Goal: Task Accomplishment & Management: Use online tool/utility

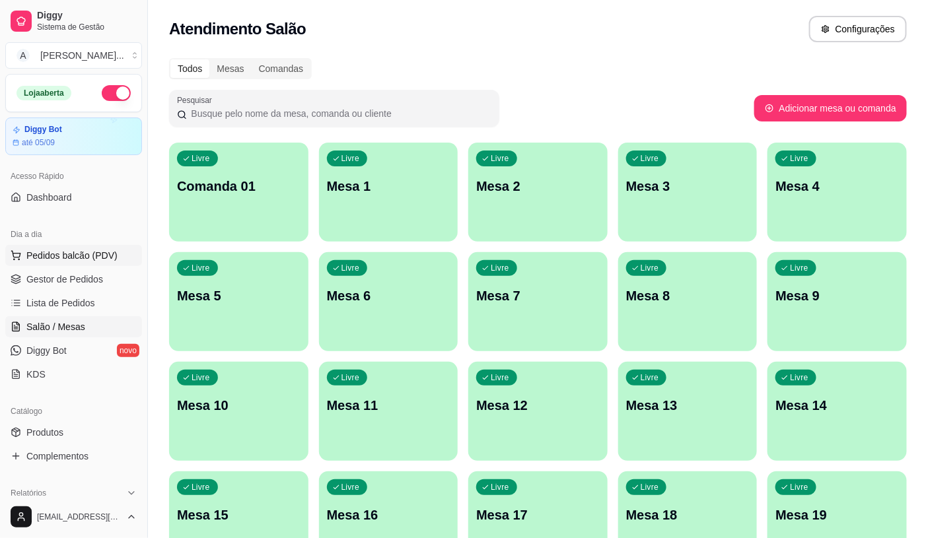
click at [63, 263] on button "Pedidos balcão (PDV)" at bounding box center [73, 255] width 137 height 21
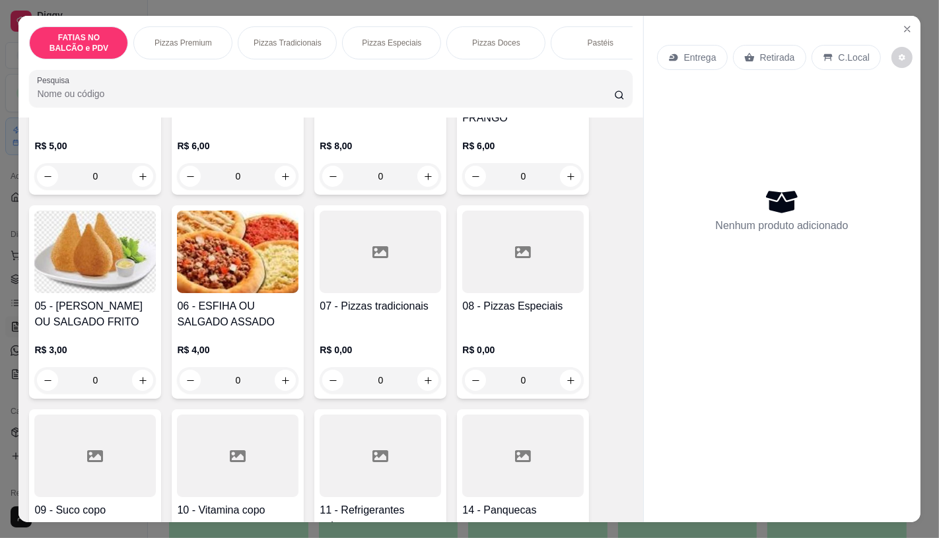
scroll to position [220, 0]
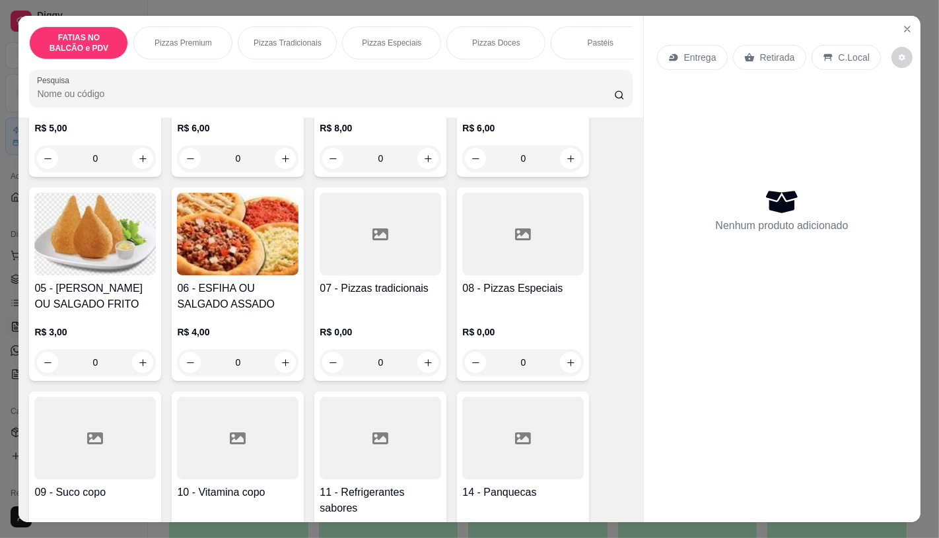
click at [106, 375] on input "0" at bounding box center [95, 362] width 74 height 26
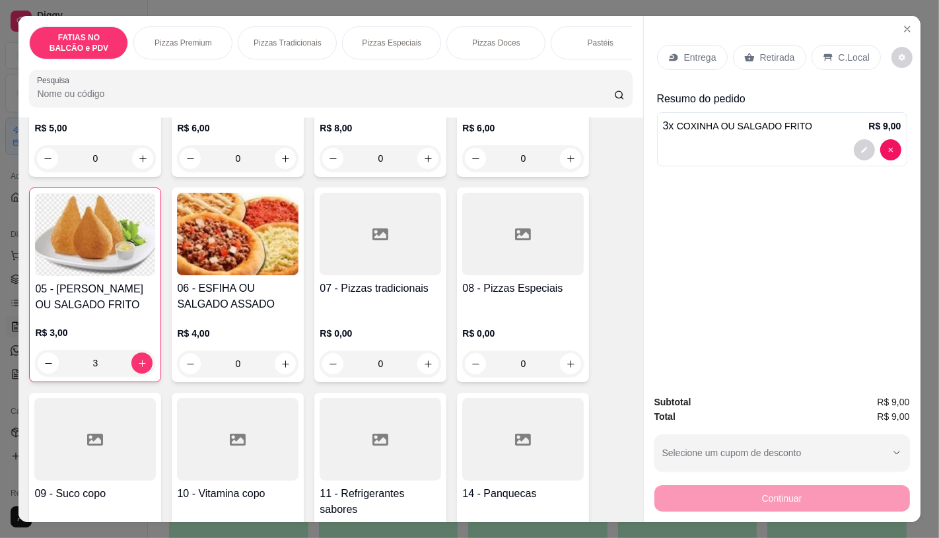
type input "3"
click at [770, 51] on p "Retirada" at bounding box center [777, 57] width 35 height 13
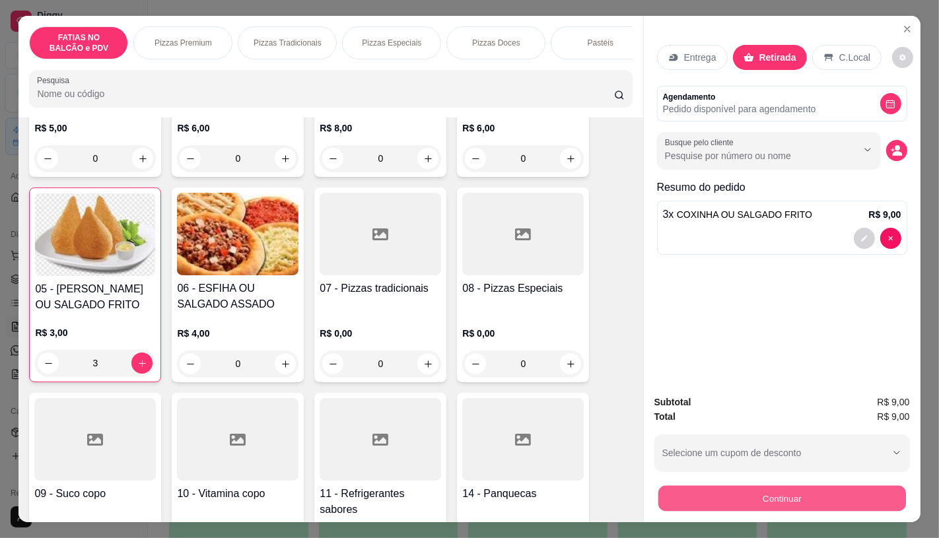
click at [787, 485] on button "Continuar" at bounding box center [782, 498] width 248 height 26
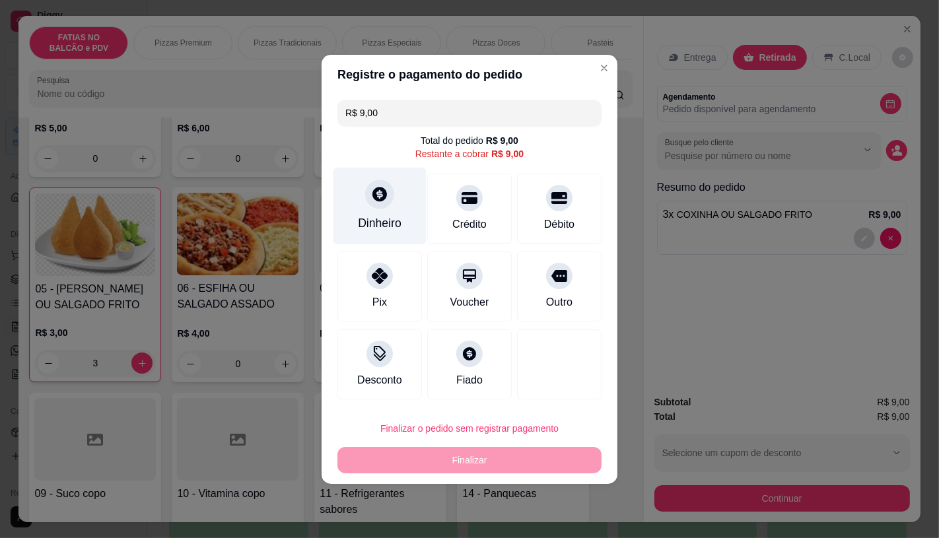
click at [379, 209] on div at bounding box center [379, 194] width 29 height 29
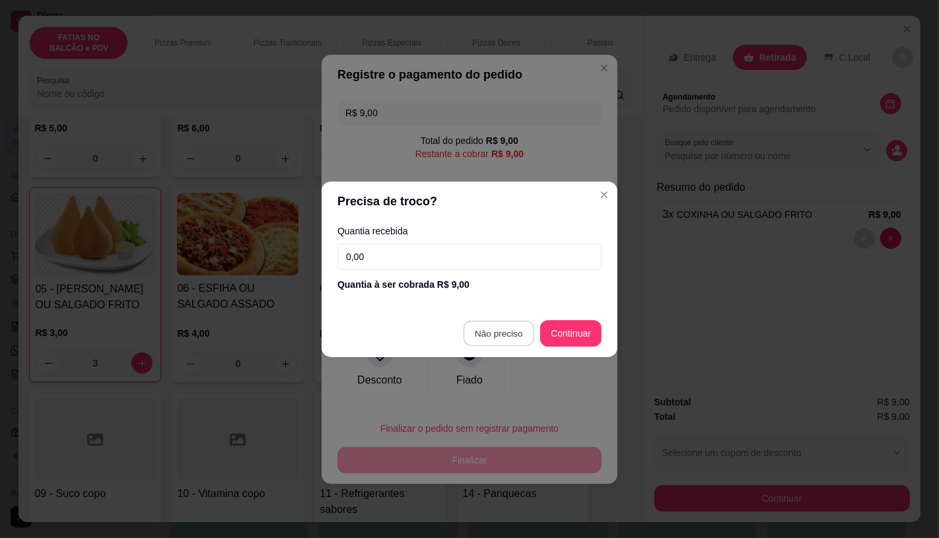
type input "R$ 0,00"
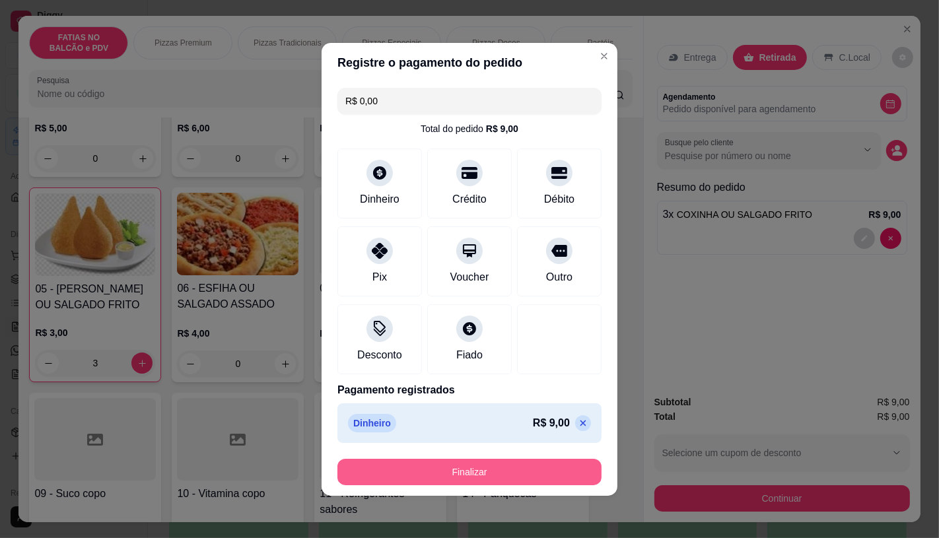
click at [546, 483] on button "Finalizar" at bounding box center [469, 472] width 264 height 26
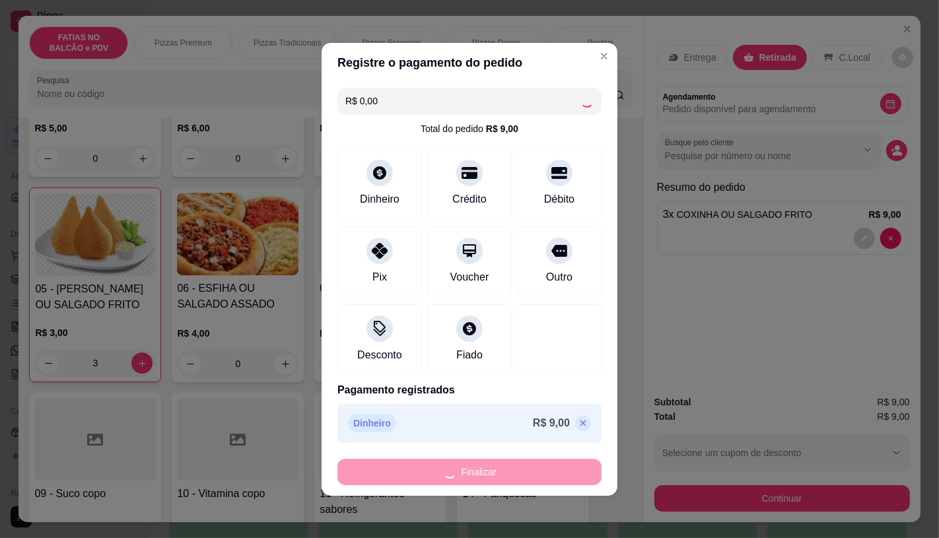
type input "0"
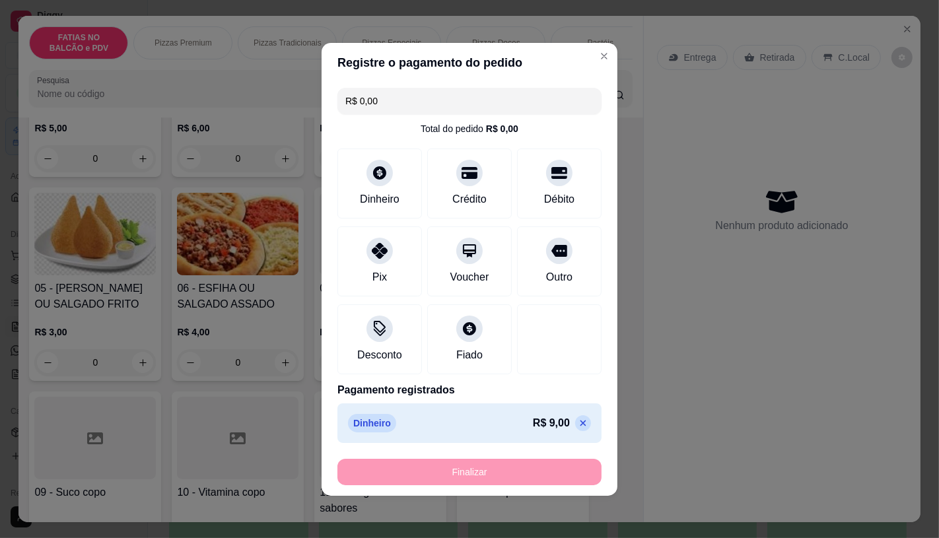
type input "-R$ 9,00"
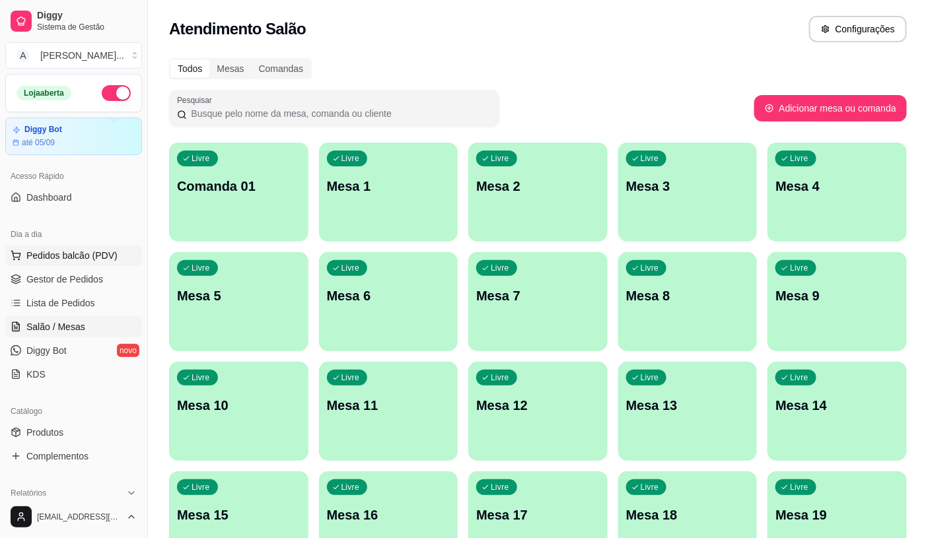
click at [67, 257] on span "Pedidos balcão (PDV)" at bounding box center [71, 255] width 91 height 13
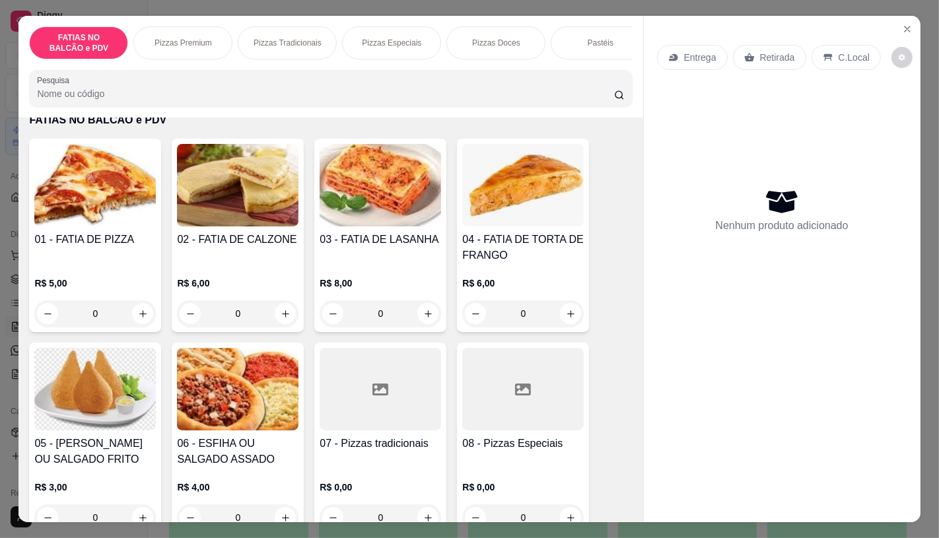
scroll to position [147, 0]
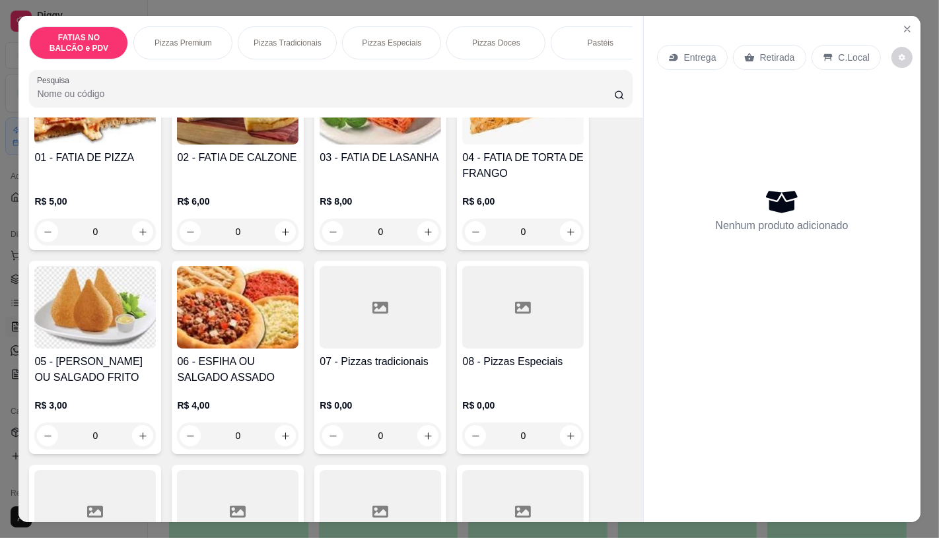
click at [98, 412] on p "R$ 3,00" at bounding box center [94, 405] width 121 height 13
click at [138, 441] on icon "increase-product-quantity" at bounding box center [143, 436] width 10 height 10
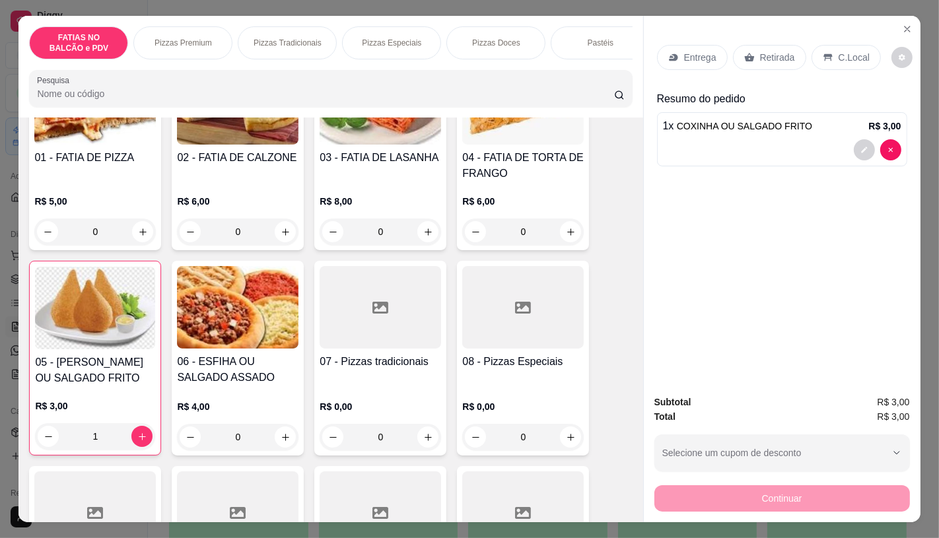
type input "1"
click at [768, 53] on p "Retirada" at bounding box center [777, 57] width 35 height 13
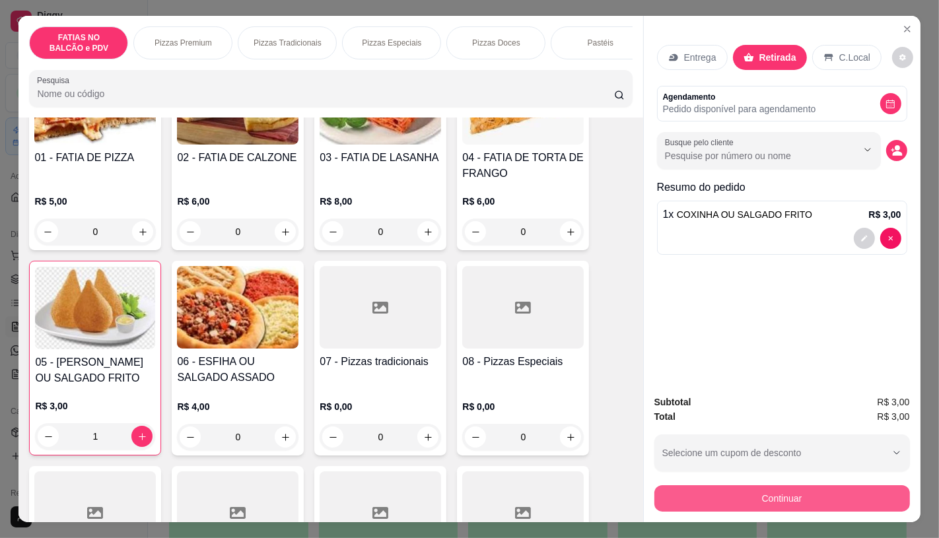
click at [766, 498] on button "Continuar" at bounding box center [781, 498] width 255 height 26
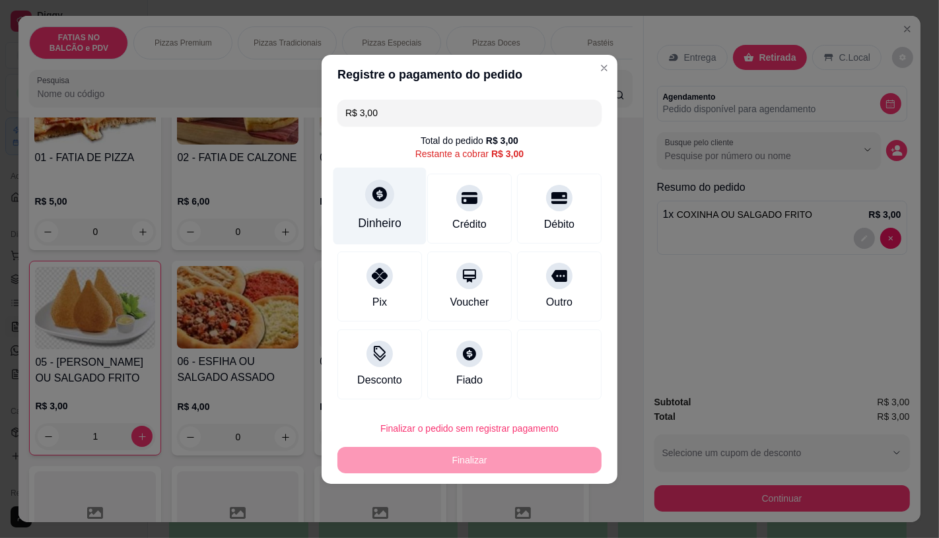
click at [358, 187] on div "Dinheiro" at bounding box center [379, 205] width 93 height 77
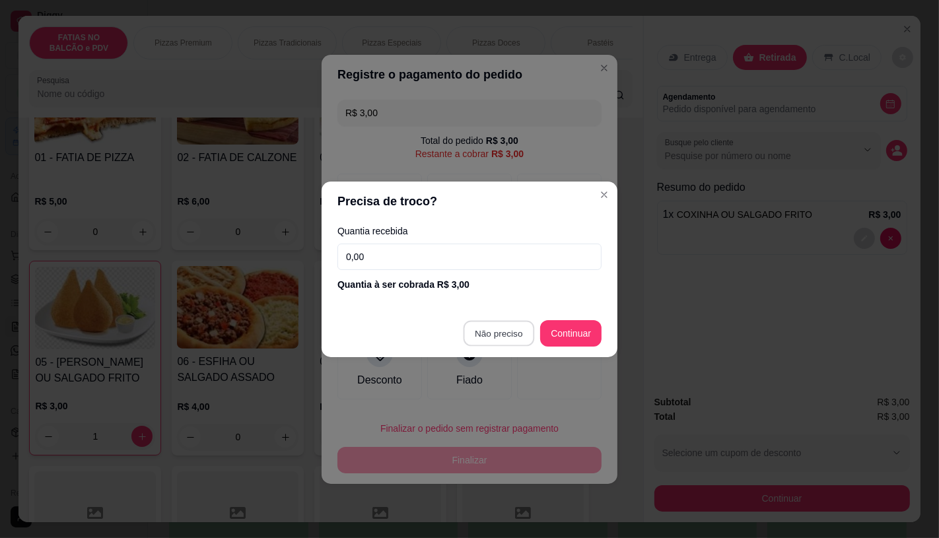
type input "R$ 0,00"
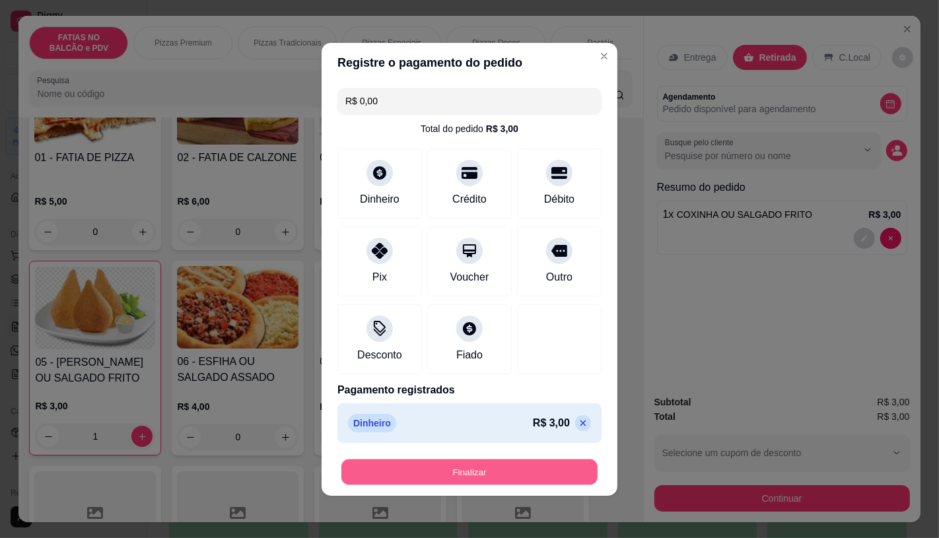
click at [512, 471] on button "Finalizar" at bounding box center [469, 472] width 256 height 26
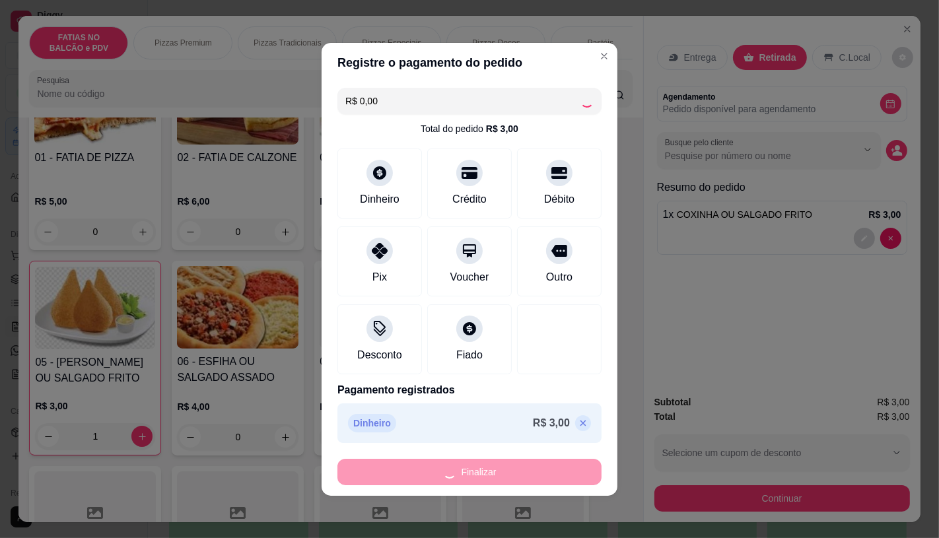
type input "0"
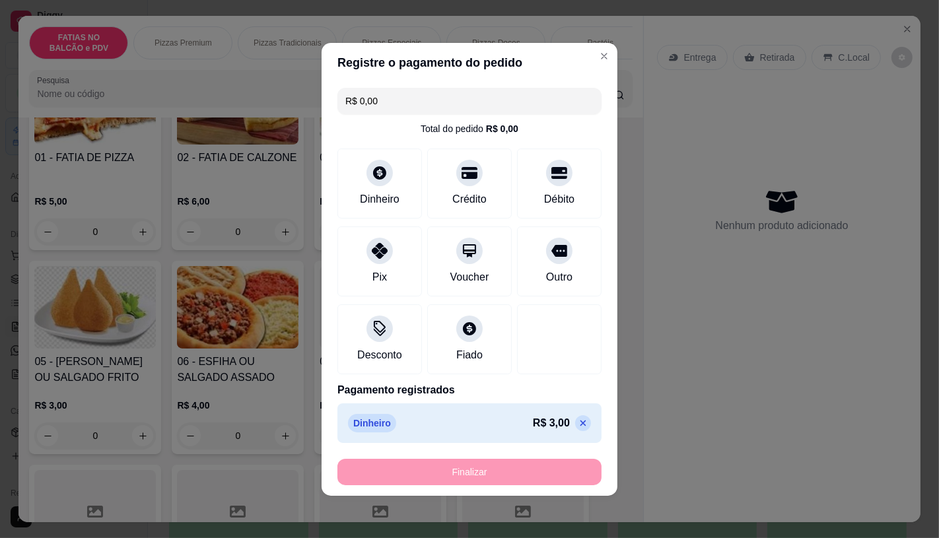
type input "-R$ 3,00"
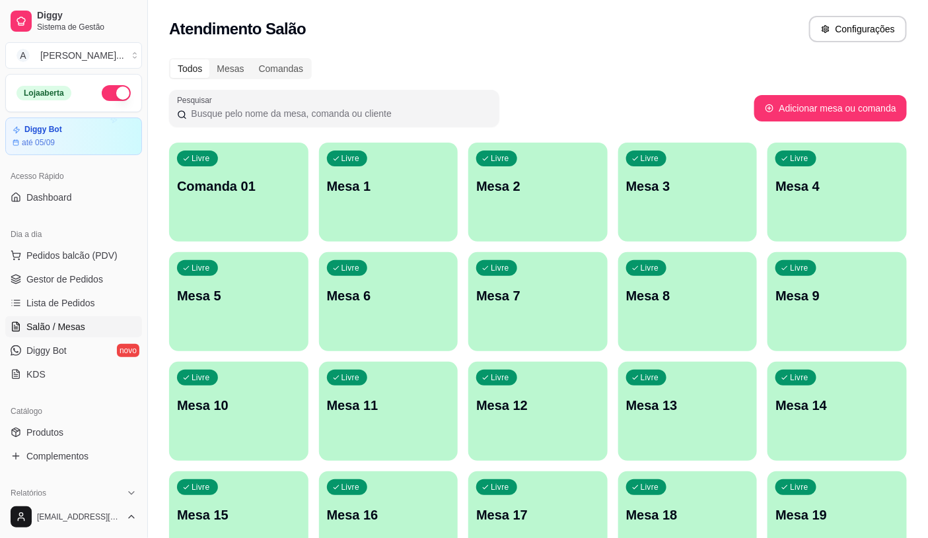
drag, startPoint x: 59, startPoint y: 241, endPoint x: 73, endPoint y: 265, distance: 27.5
click at [60, 241] on div "Dia a dia" at bounding box center [73, 234] width 137 height 21
click at [73, 265] on button "Pedidos balcão (PDV)" at bounding box center [73, 255] width 137 height 21
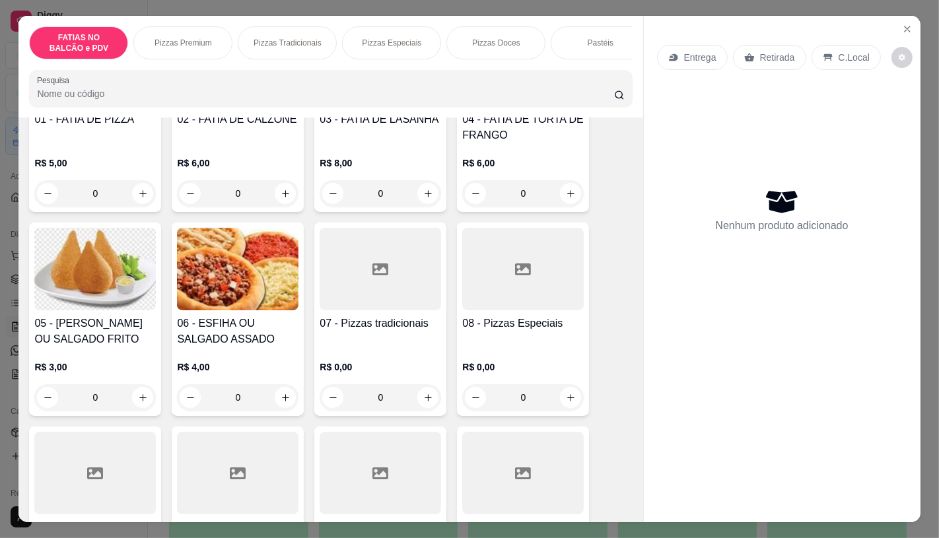
scroll to position [220, 0]
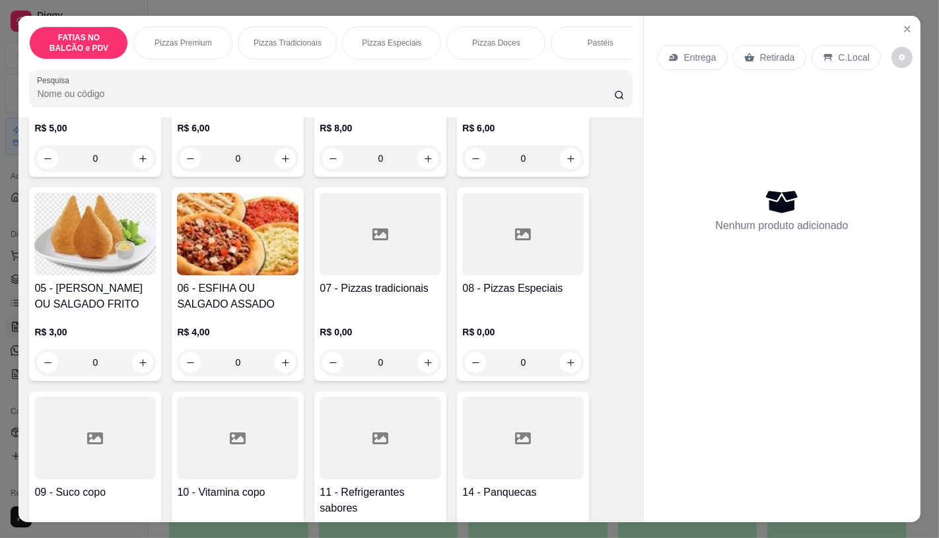
click at [100, 433] on div at bounding box center [94, 438] width 121 height 83
click at [114, 366] on input "0" at bounding box center [95, 362] width 74 height 26
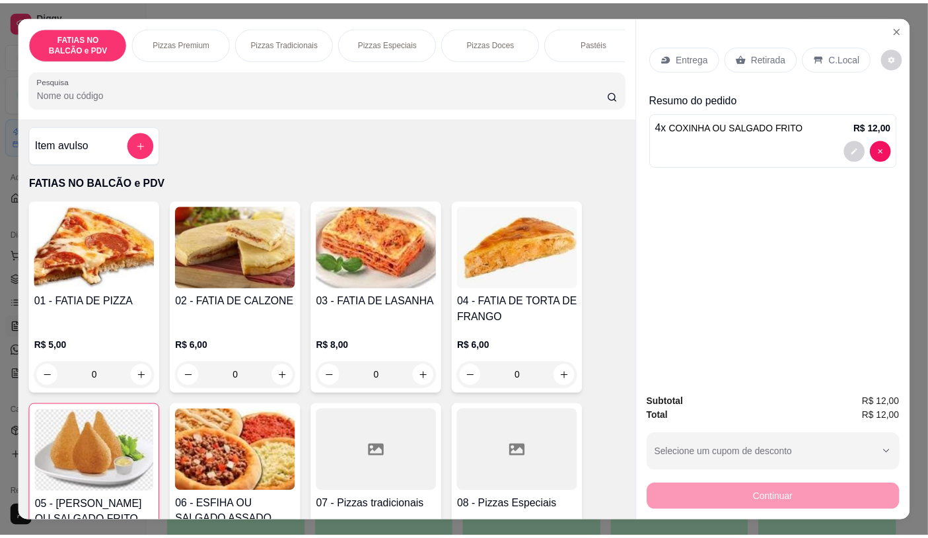
scroll to position [0, 0]
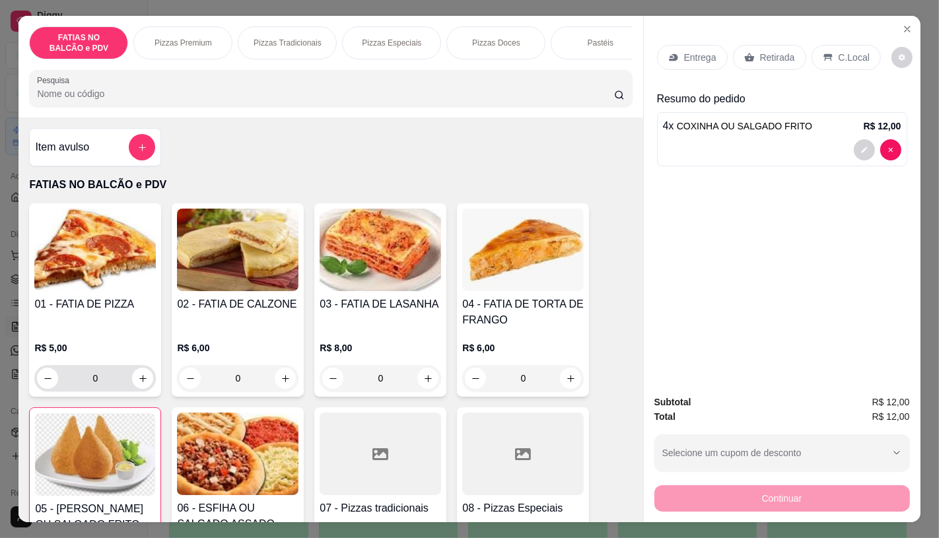
type input "4"
click at [110, 379] on input "0" at bounding box center [95, 378] width 74 height 26
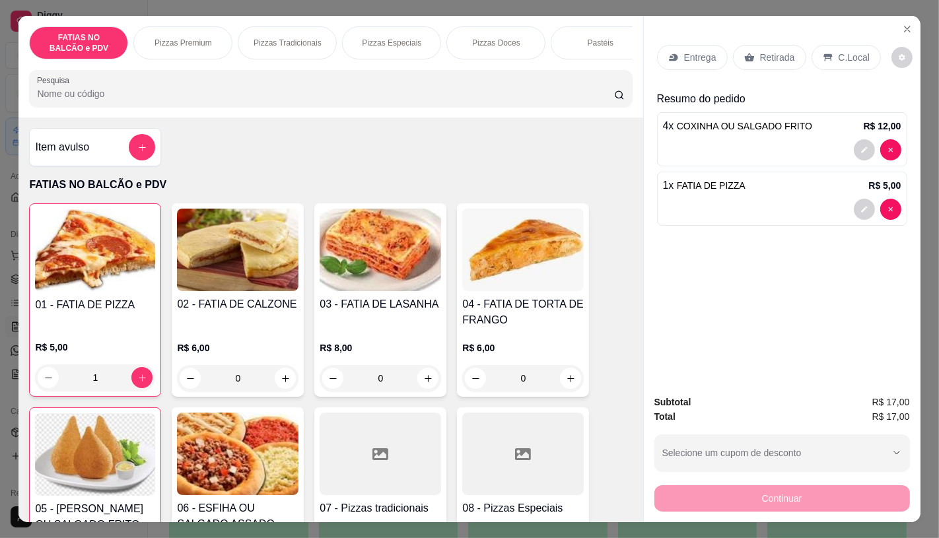
type input "1"
click at [764, 51] on p "Retirada" at bounding box center [777, 57] width 35 height 13
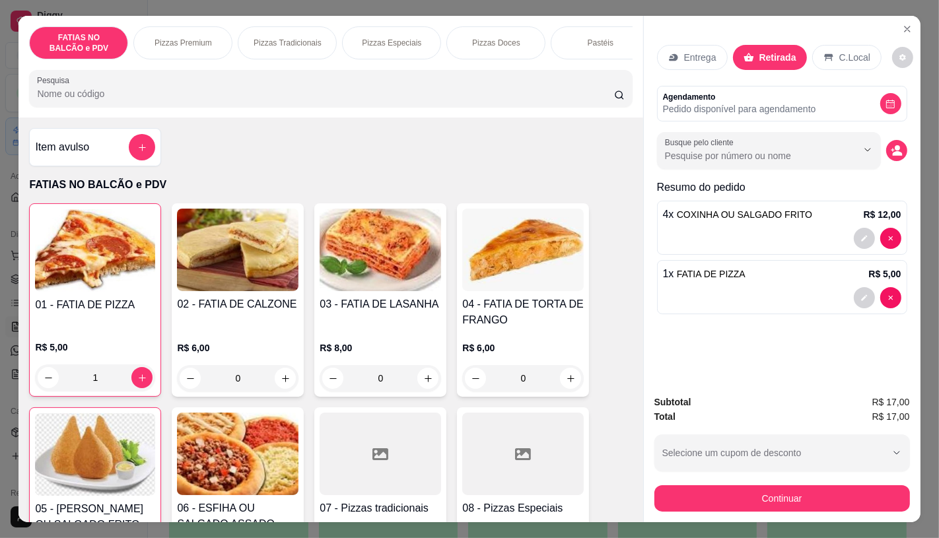
click at [473, 100] on input "Pesquisa" at bounding box center [325, 93] width 576 height 13
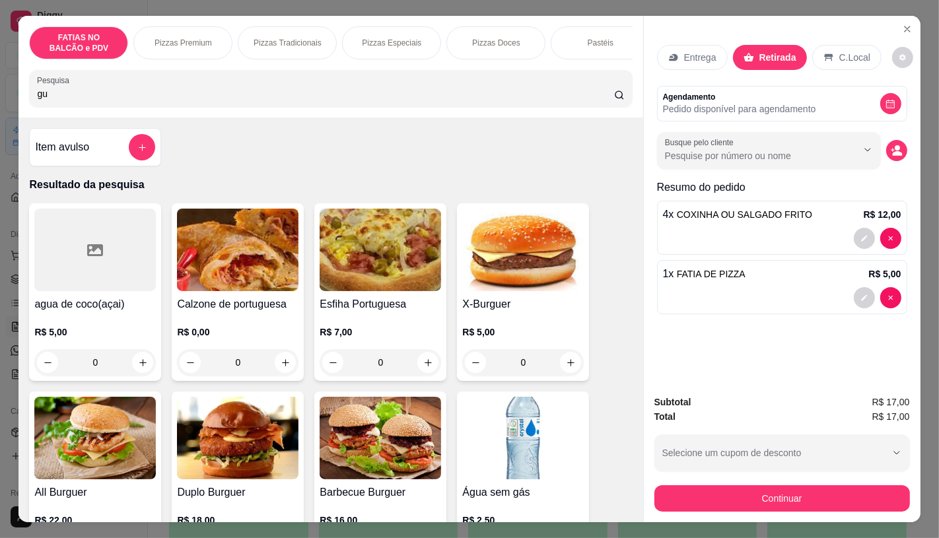
type input "gu"
click at [489, 452] on img at bounding box center [522, 438] width 121 height 83
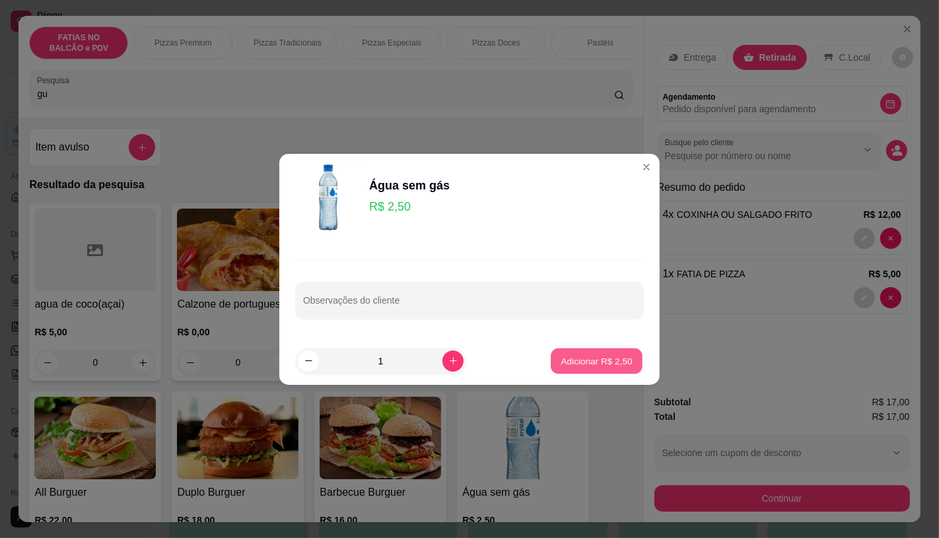
click at [598, 354] on p "Adicionar R$ 2,50" at bounding box center [595, 360] width 71 height 13
type input "1"
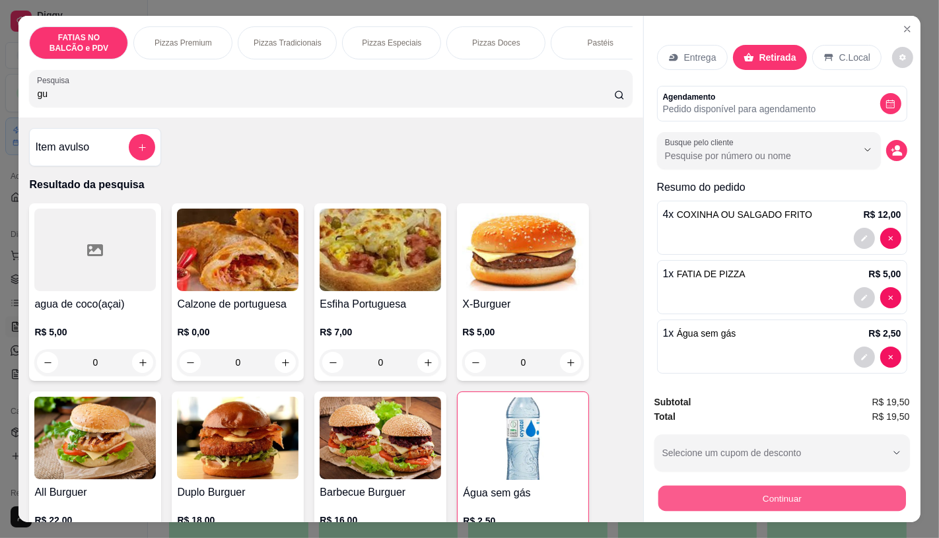
click at [774, 498] on button "Continuar" at bounding box center [782, 498] width 248 height 26
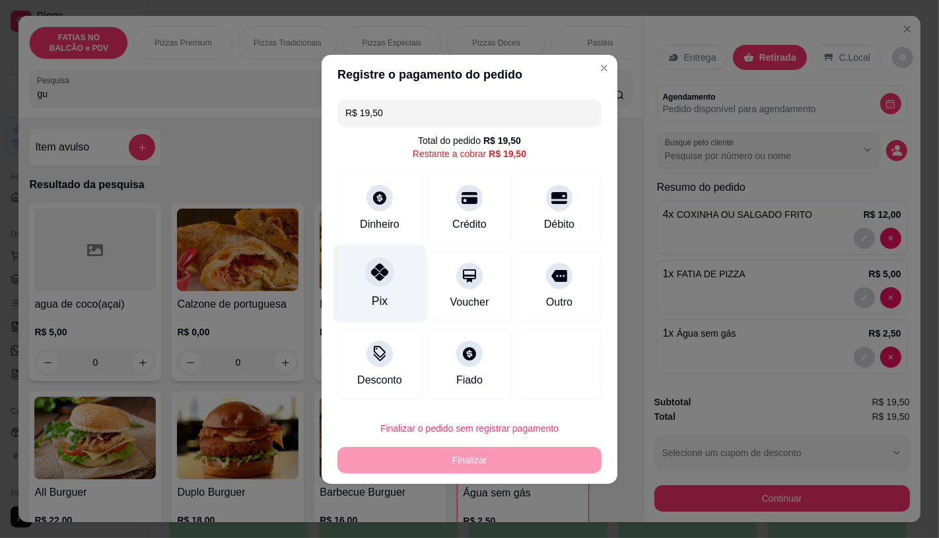
click at [365, 274] on div "Pix" at bounding box center [379, 283] width 93 height 77
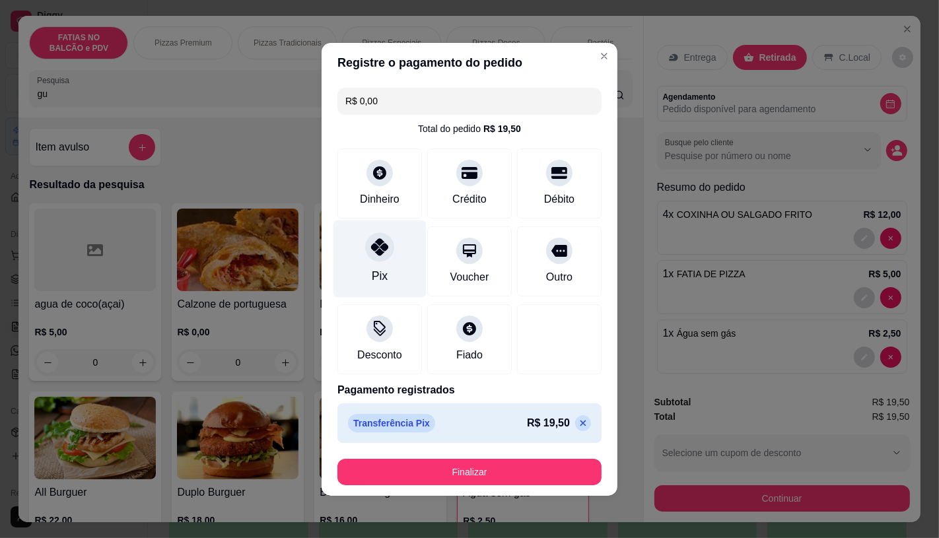
type input "R$ 0,00"
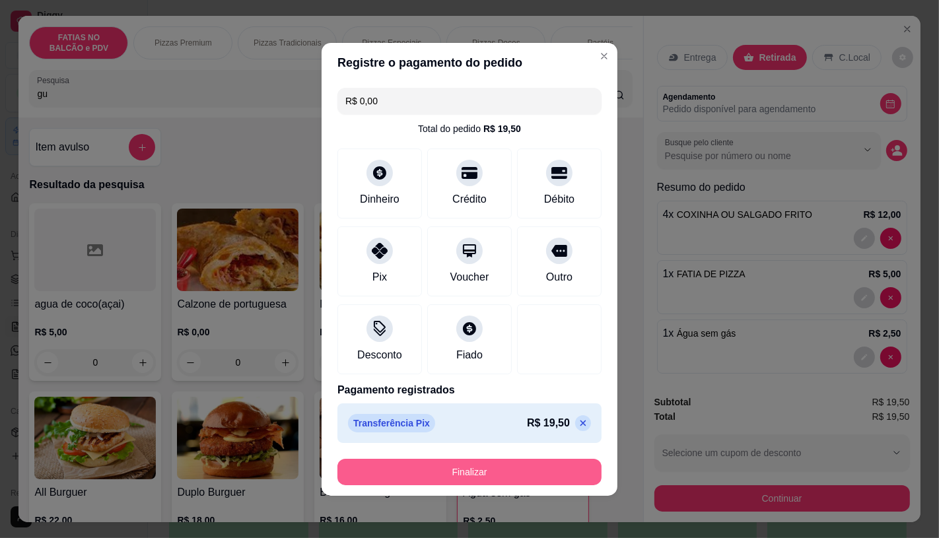
click at [492, 477] on button "Finalizar" at bounding box center [469, 472] width 264 height 26
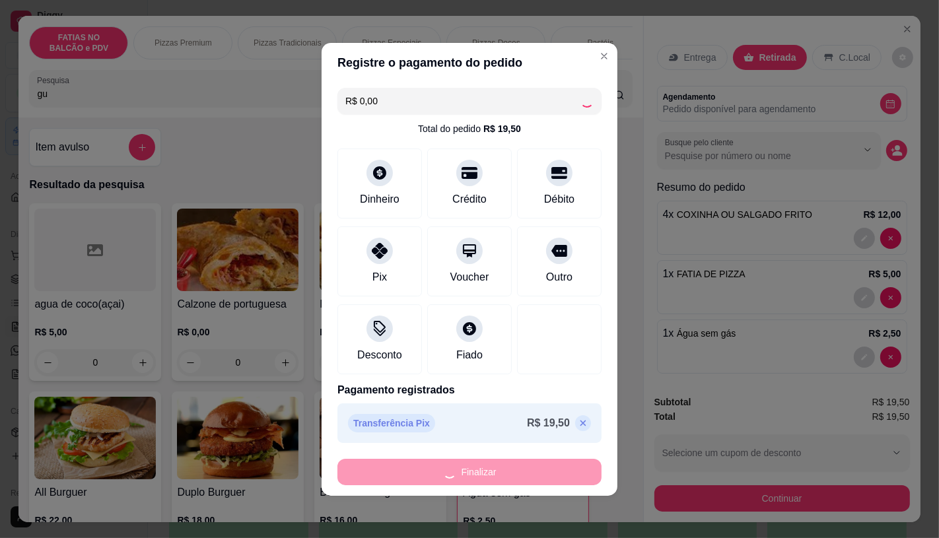
type input "0"
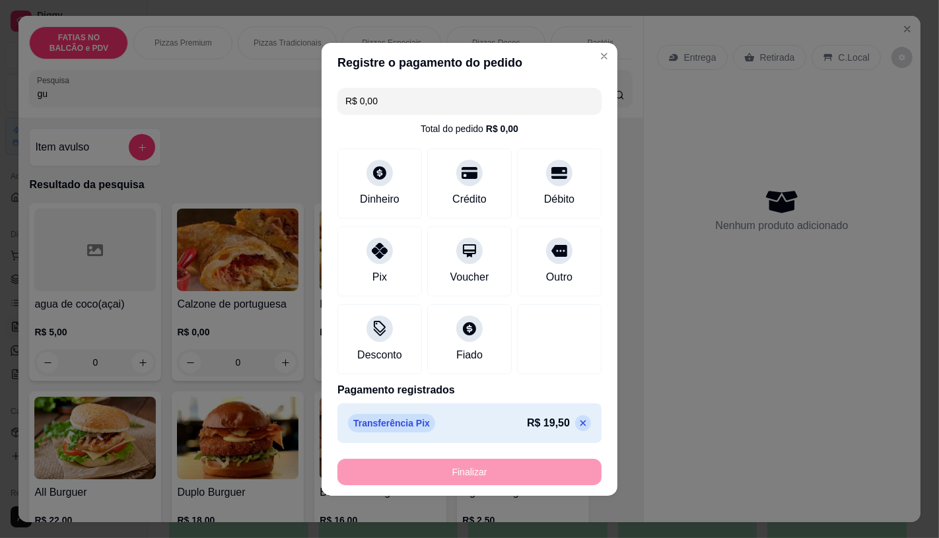
type input "-R$ 19,50"
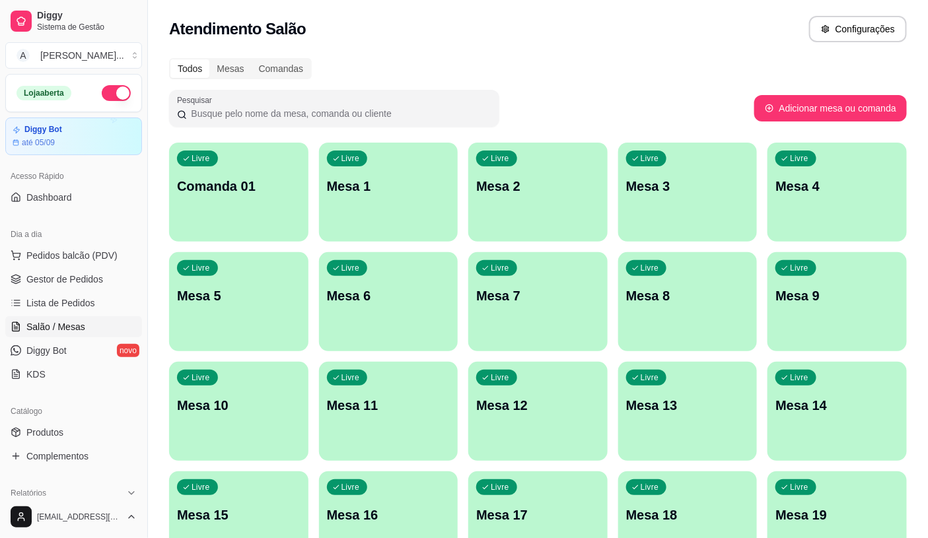
click at [40, 267] on ul "Pedidos balcão (PDV) Gestor de Pedidos Lista de Pedidos Salão / Mesas Diggy Bot…" at bounding box center [73, 315] width 137 height 140
click at [45, 261] on span "Pedidos balcão (PDV)" at bounding box center [71, 255] width 91 height 13
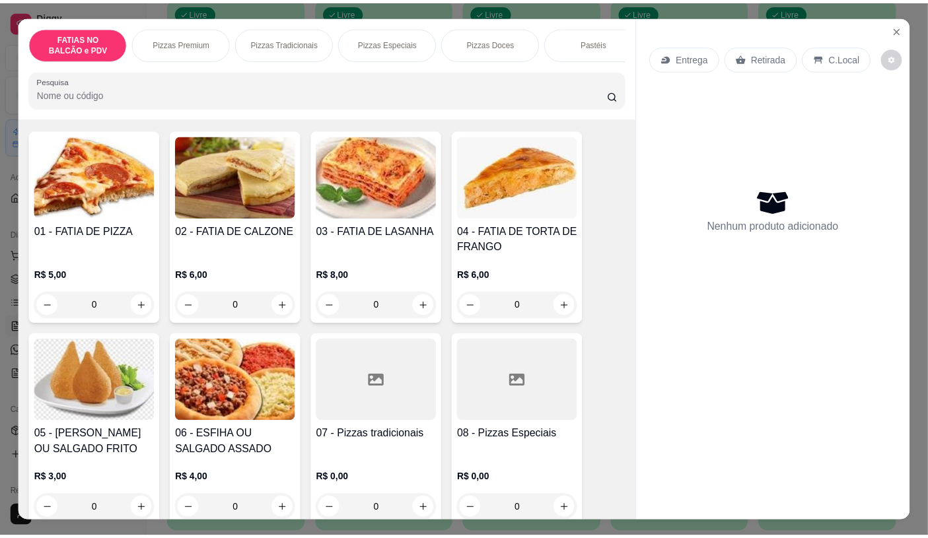
scroll to position [147, 0]
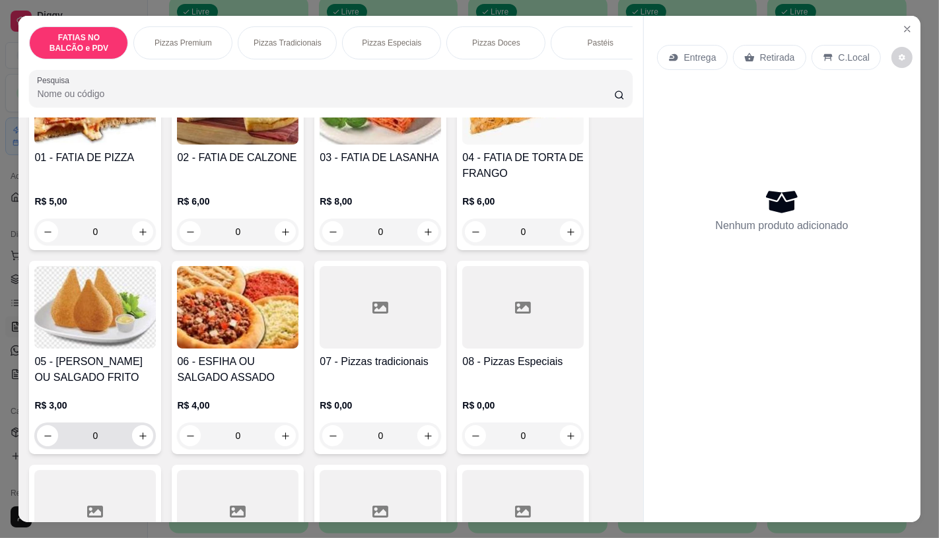
click at [119, 445] on input "0" at bounding box center [95, 435] width 74 height 26
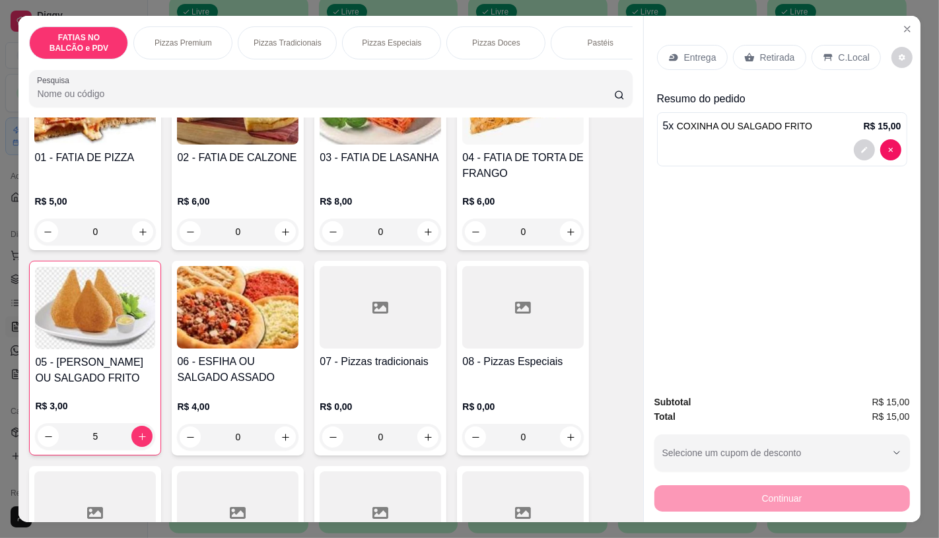
type input "5"
click at [778, 63] on div "Retirada" at bounding box center [769, 57] width 73 height 25
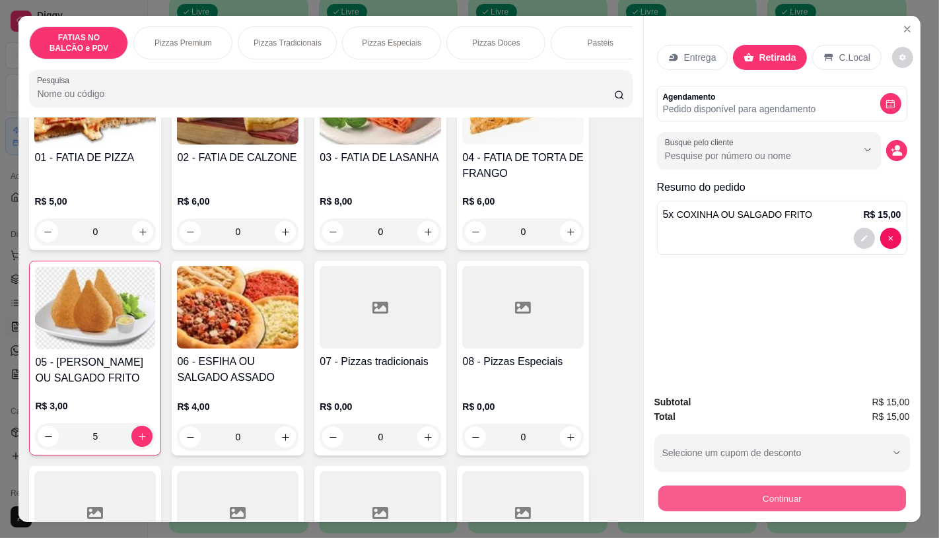
click at [706, 499] on button "Continuar" at bounding box center [782, 498] width 248 height 26
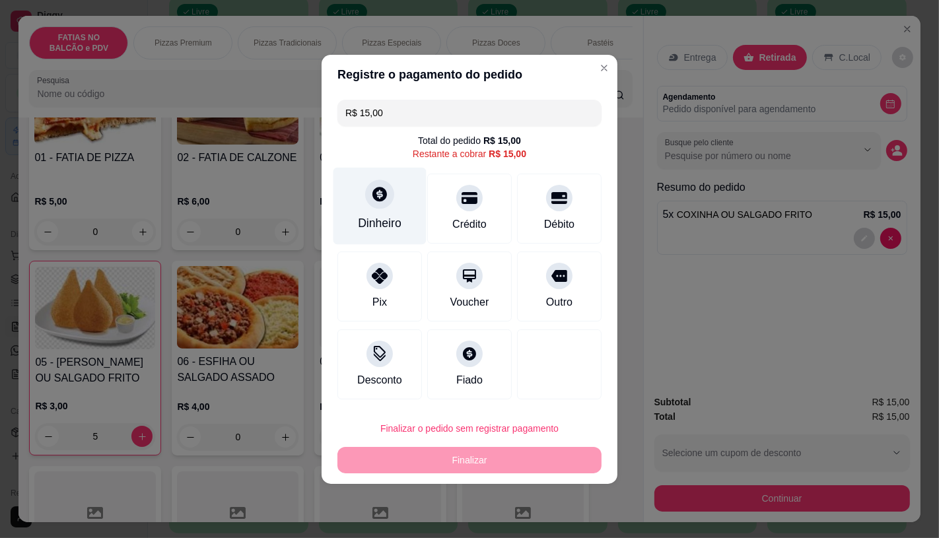
click at [381, 207] on div at bounding box center [379, 194] width 29 height 29
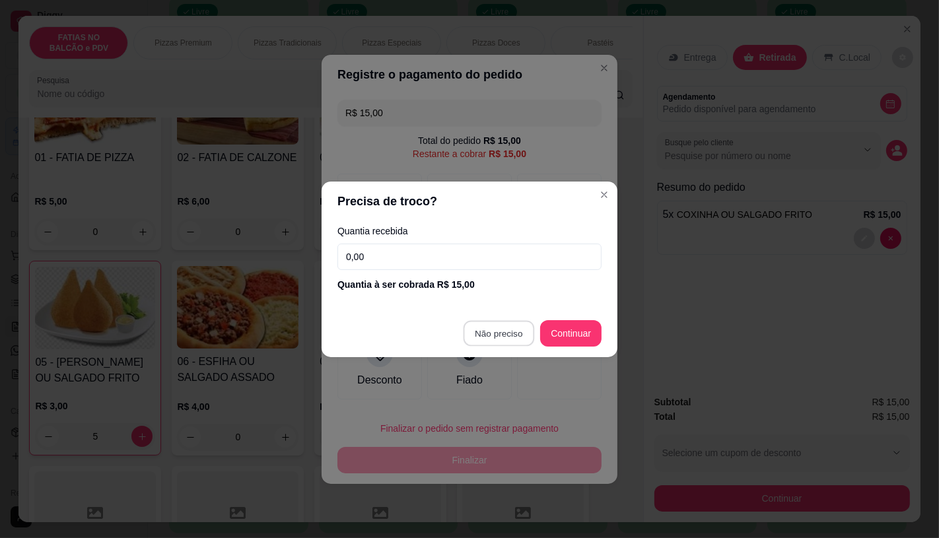
type input "R$ 0,00"
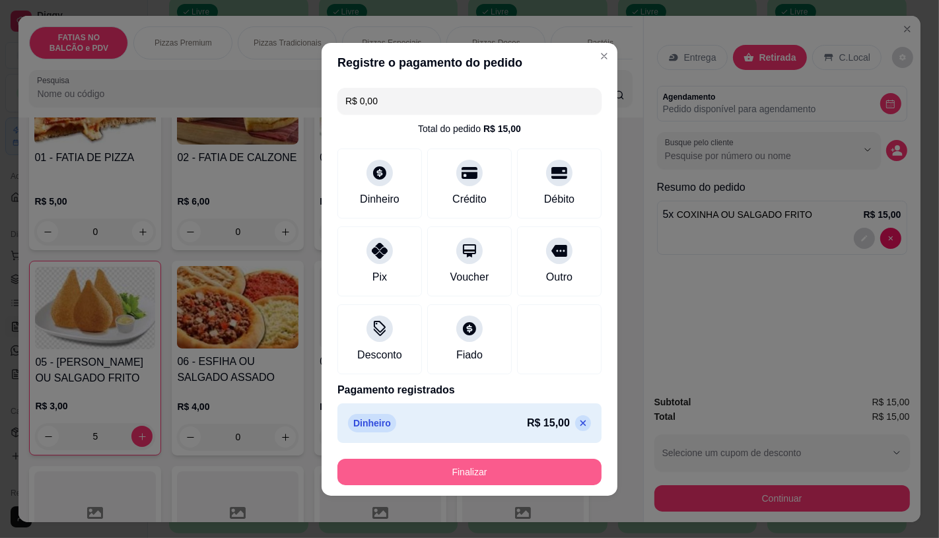
click at [532, 465] on button "Finalizar" at bounding box center [469, 472] width 264 height 26
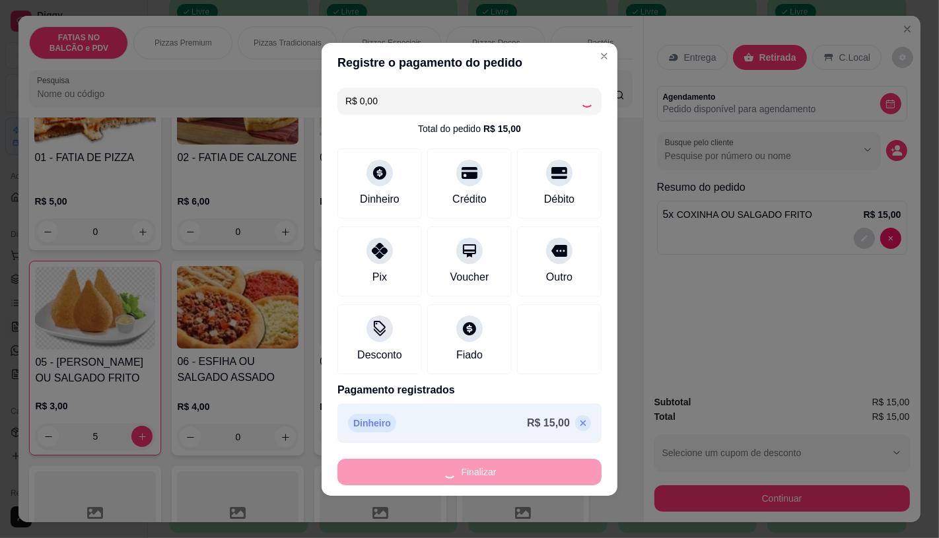
type input "0"
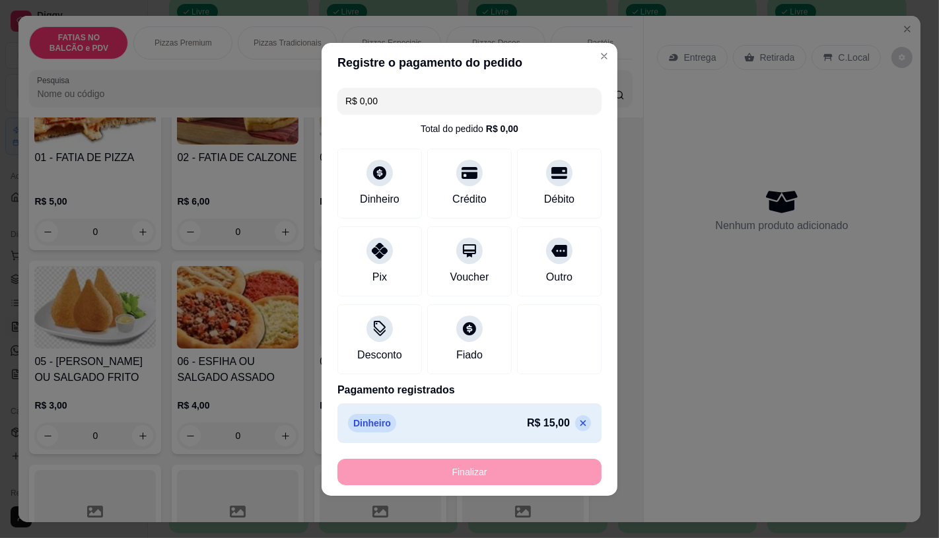
type input "-R$ 15,00"
